Goal: Check status: Check status

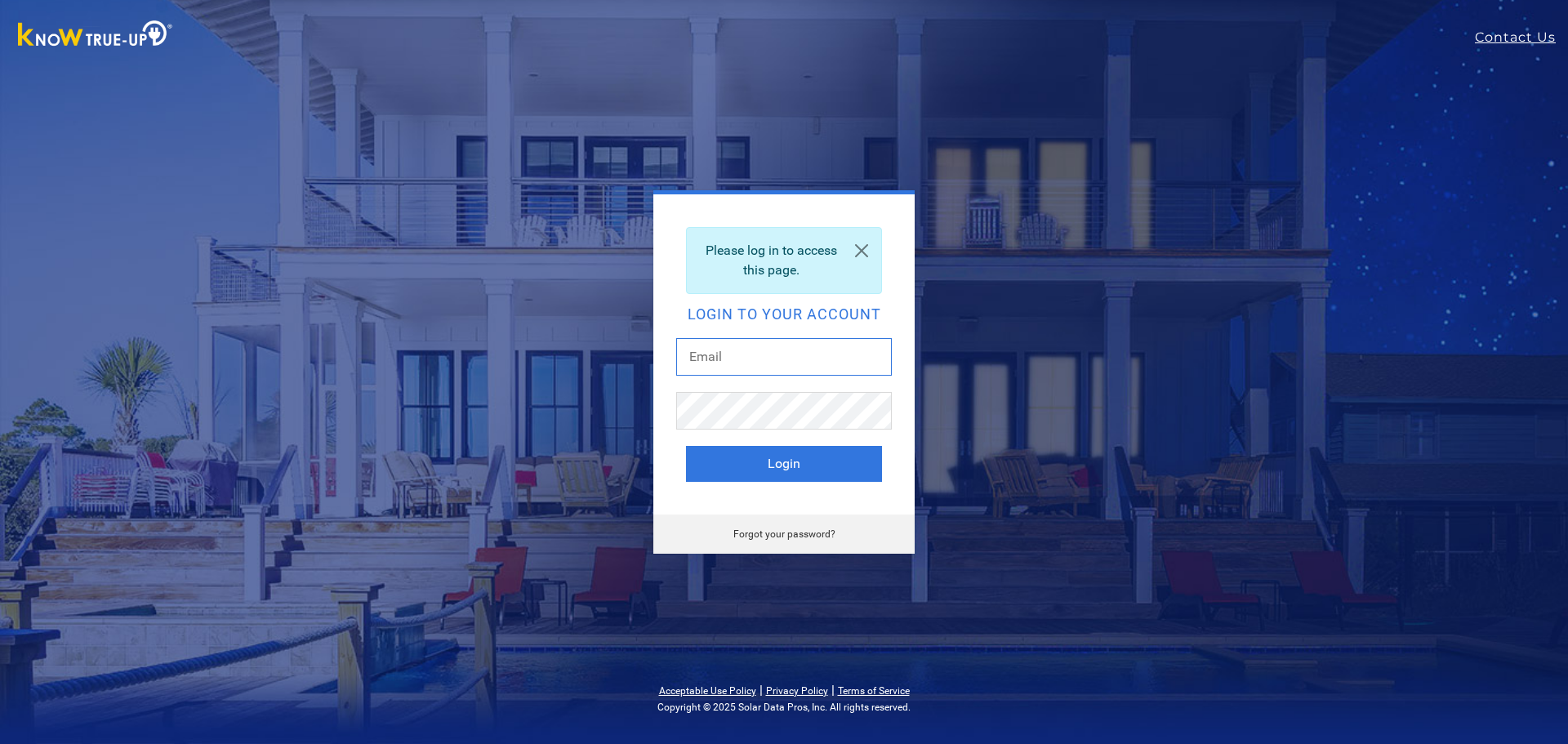
click at [806, 354] on input "text" at bounding box center [784, 357] width 215 height 37
type input "[EMAIL_ADDRESS][DOMAIN_NAME]"
click at [778, 457] on button "Login" at bounding box center [784, 463] width 196 height 36
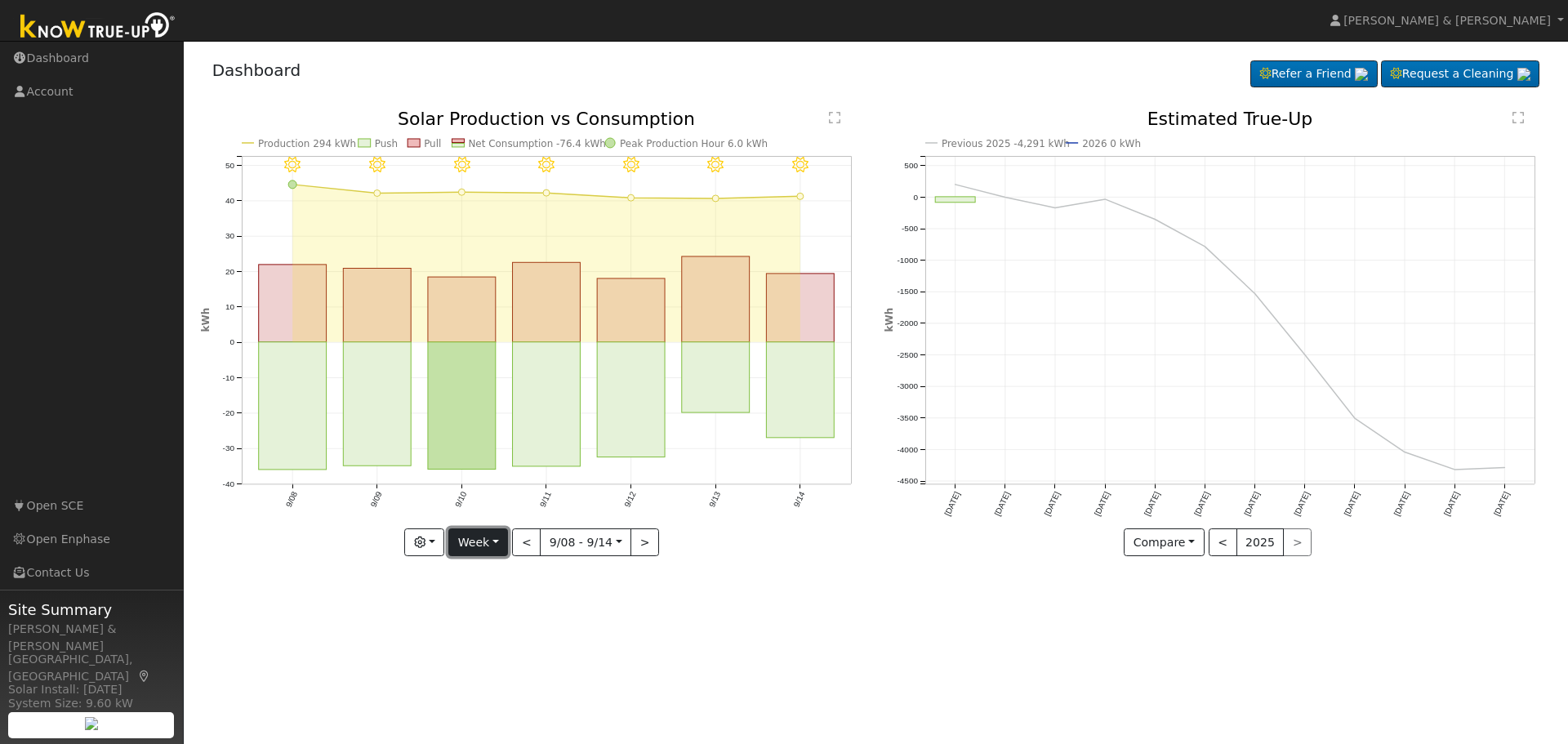
click at [482, 552] on button "Week" at bounding box center [478, 542] width 60 height 28
click at [504, 615] on link "Month" at bounding box center [506, 622] width 113 height 23
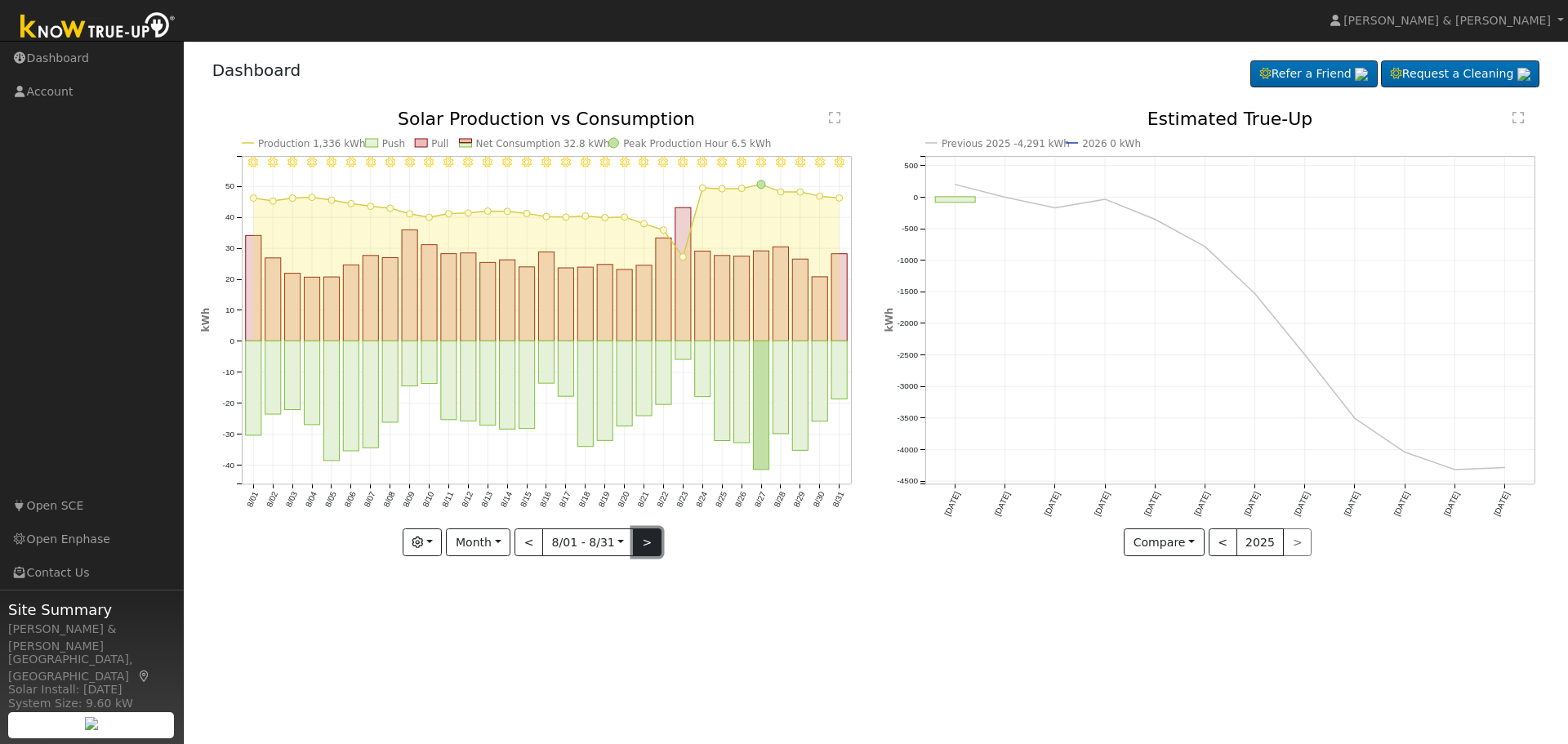
click at [643, 543] on button ">" at bounding box center [647, 542] width 29 height 28
type input "[DATE]"
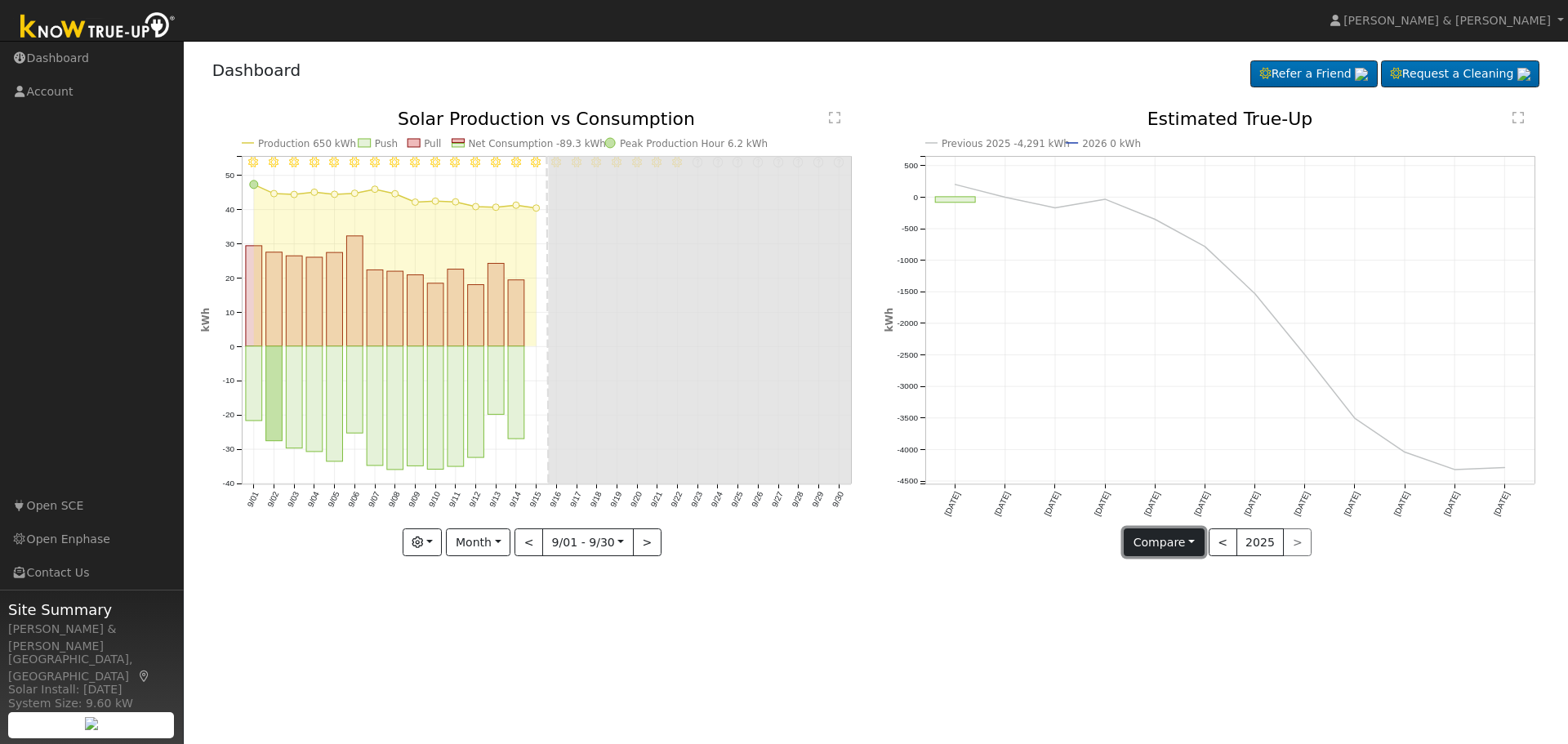
click at [1180, 531] on button "Compare" at bounding box center [1164, 542] width 81 height 28
click at [1189, 602] on link "Current Year" at bounding box center [1188, 600] width 128 height 23
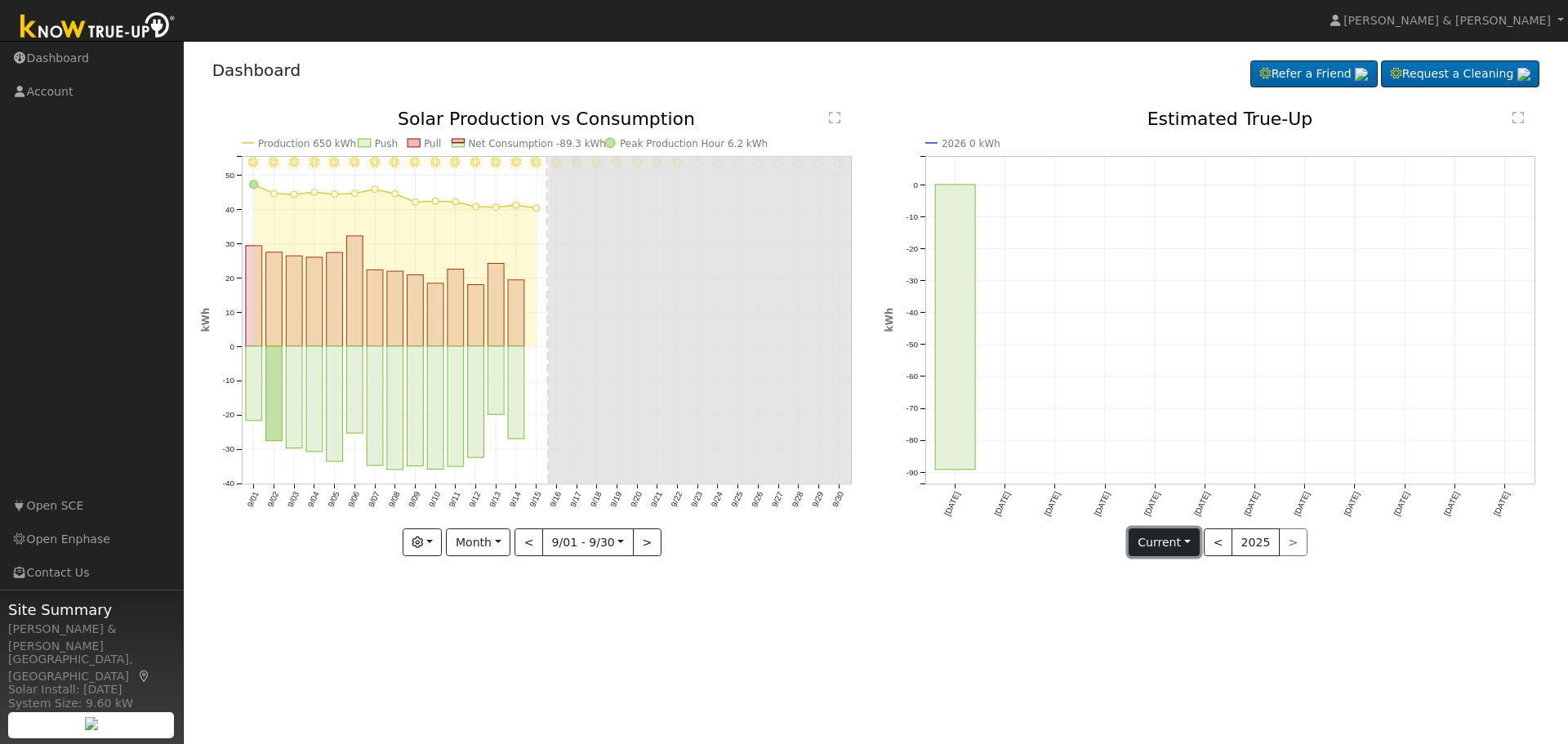
click at [1153, 534] on button "Current" at bounding box center [1164, 542] width 72 height 28
click at [1164, 572] on link "Compare Previous" at bounding box center [1193, 576] width 128 height 23
